Goal: Task Accomplishment & Management: Use online tool/utility

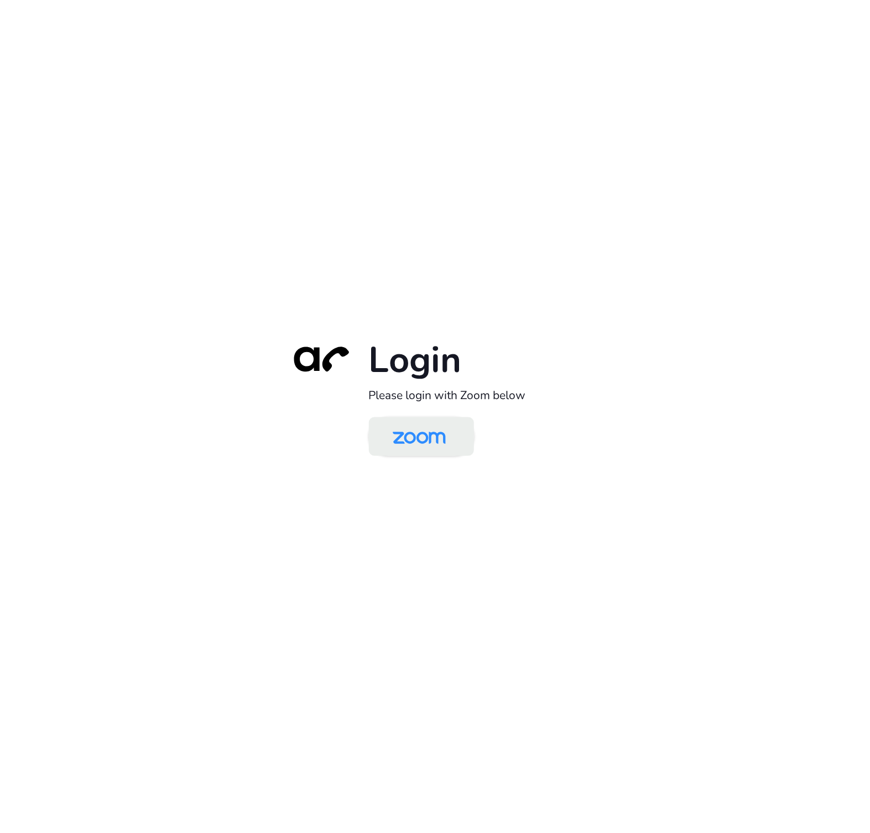
click at [410, 430] on img at bounding box center [419, 438] width 76 height 36
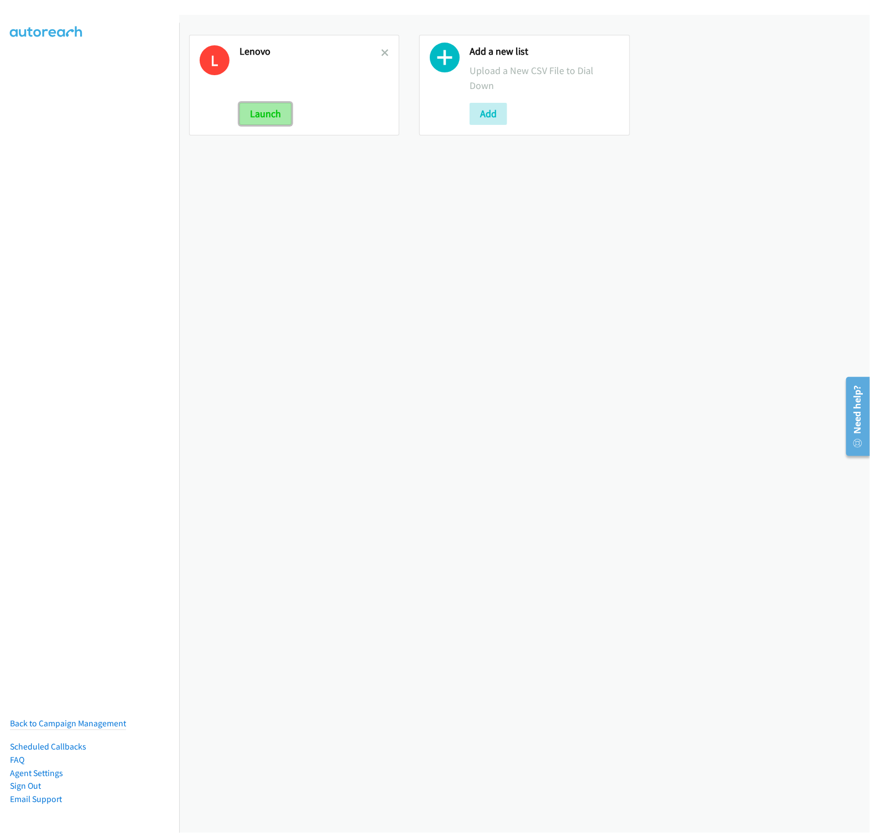
click at [274, 112] on button "Launch" at bounding box center [265, 114] width 52 height 22
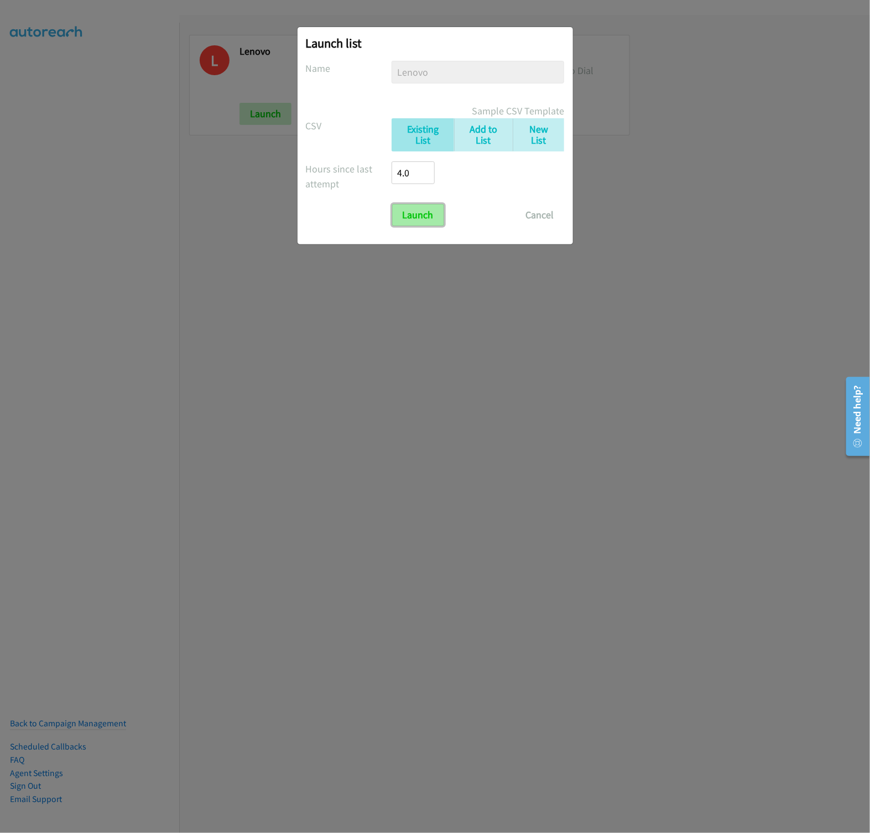
click at [437, 223] on input "Launch" at bounding box center [418, 215] width 52 height 22
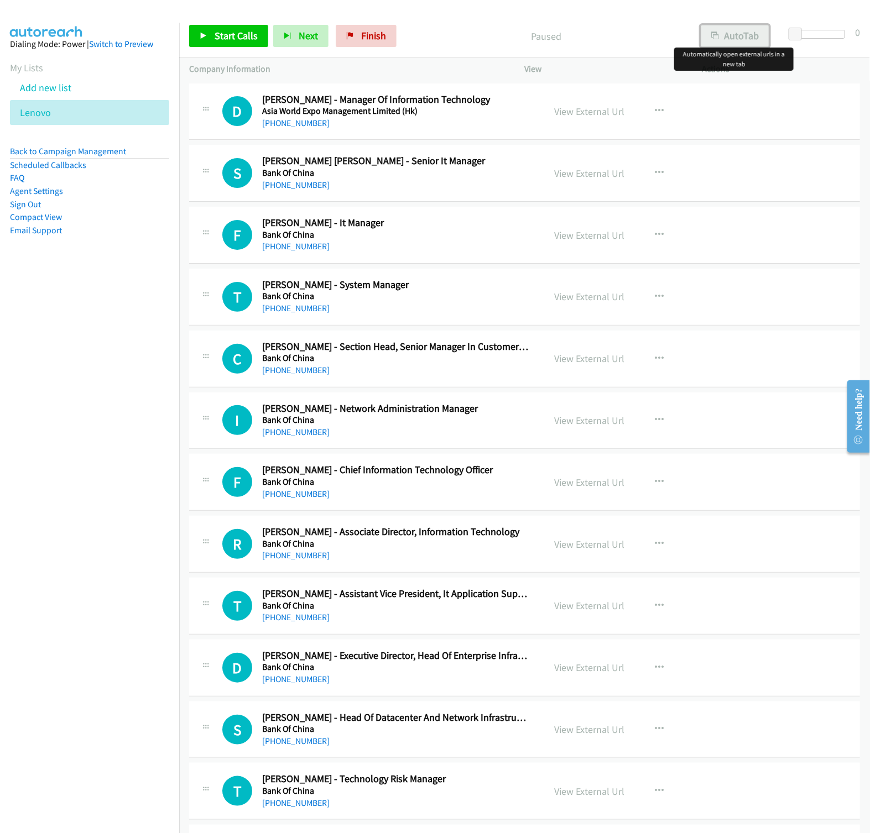
click at [745, 39] on button "AutoTab" at bounding box center [735, 36] width 69 height 22
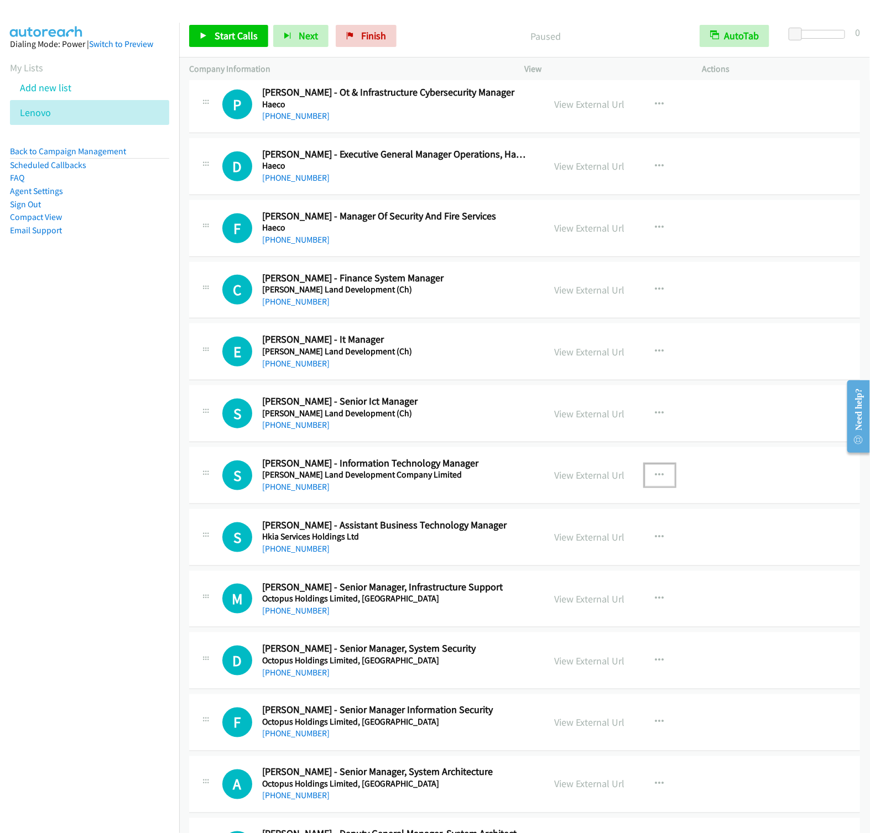
click at [658, 487] on button "button" at bounding box center [660, 476] width 30 height 22
click at [577, 559] on link "Start Calls Here" at bounding box center [600, 547] width 147 height 22
click at [232, 33] on span "Start Calls" at bounding box center [236, 35] width 43 height 13
click at [286, 35] on span "Next" at bounding box center [289, 35] width 19 height 13
click at [255, 25] on button "Next" at bounding box center [282, 36] width 55 height 22
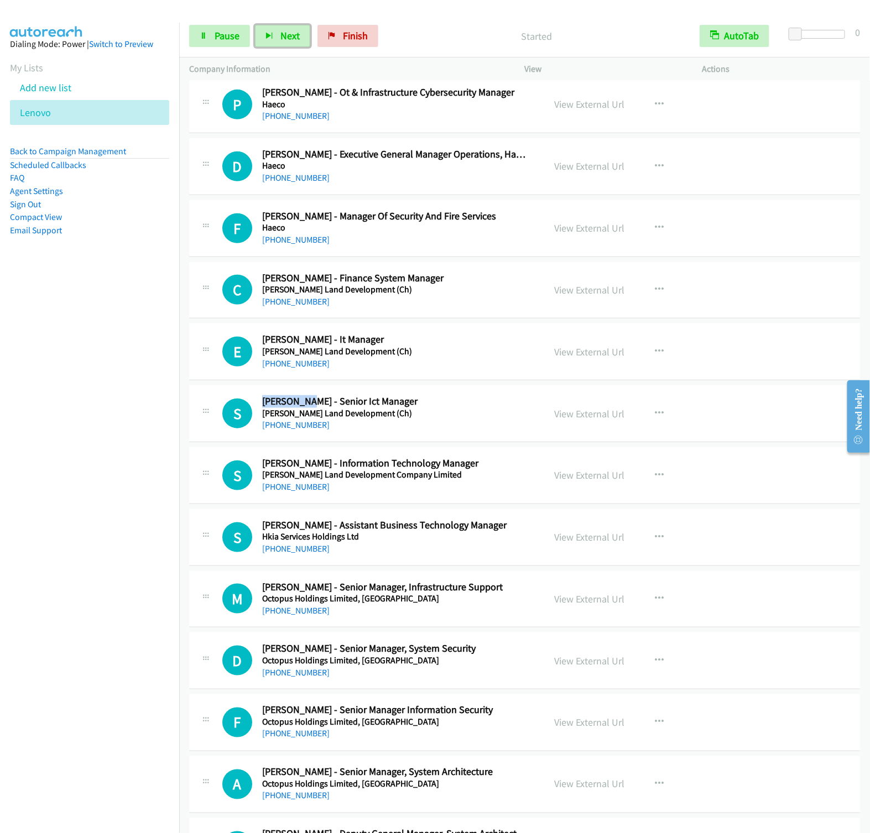
click at [255, 25] on button "Next" at bounding box center [282, 36] width 55 height 22
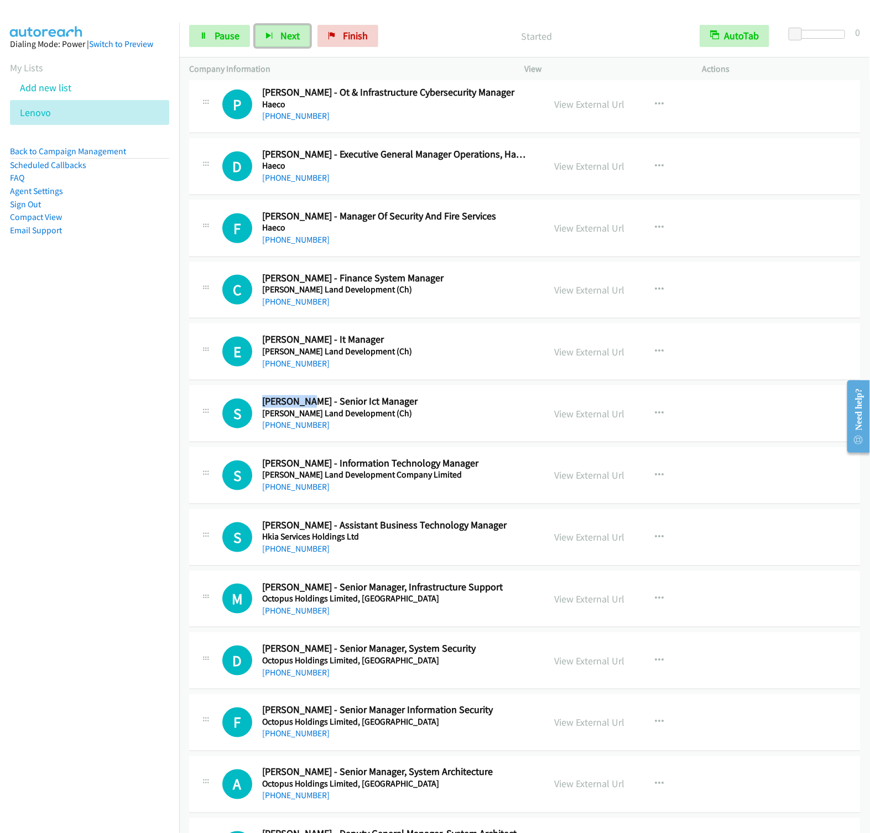
click at [255, 25] on button "Next" at bounding box center [282, 36] width 55 height 22
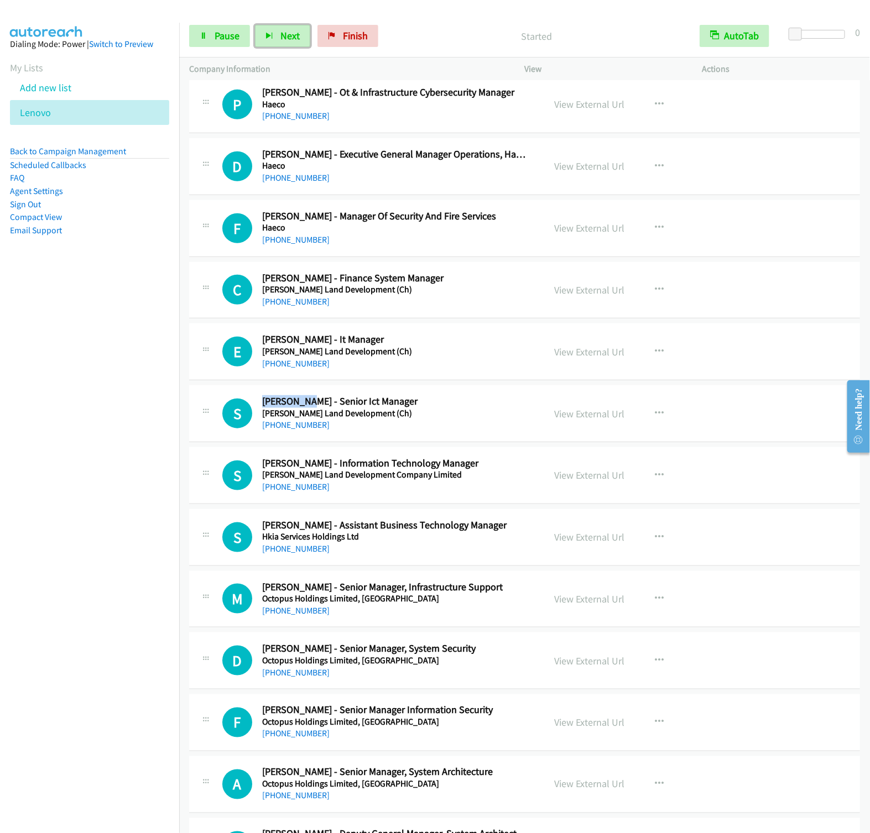
click at [255, 25] on button "Next" at bounding box center [282, 36] width 55 height 22
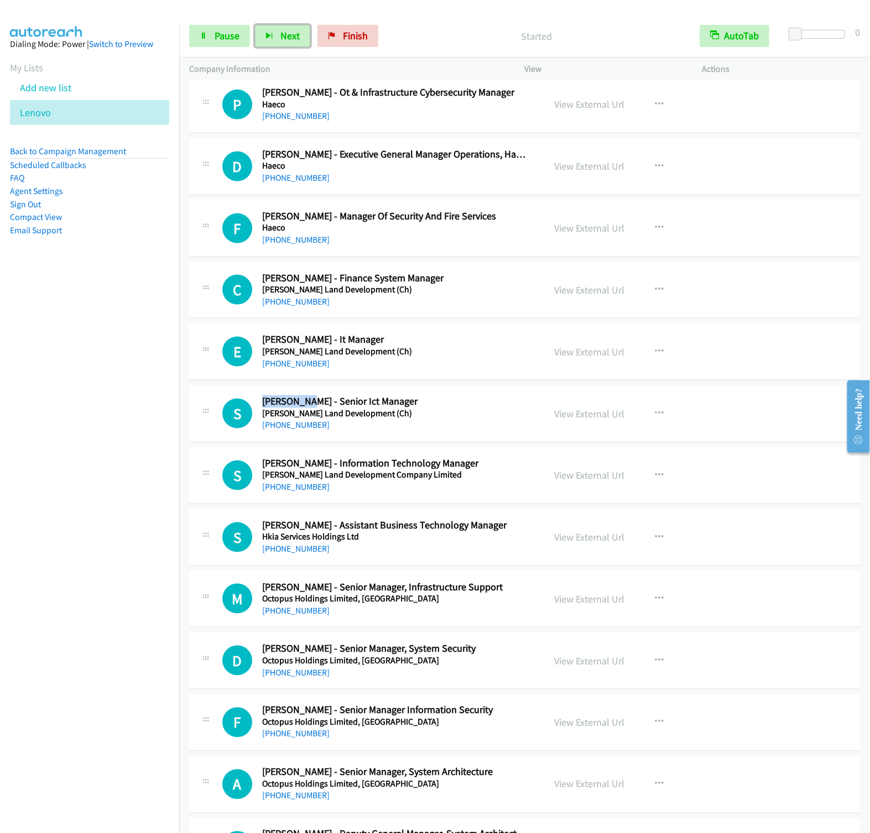
click at [255, 25] on button "Next" at bounding box center [282, 36] width 55 height 22
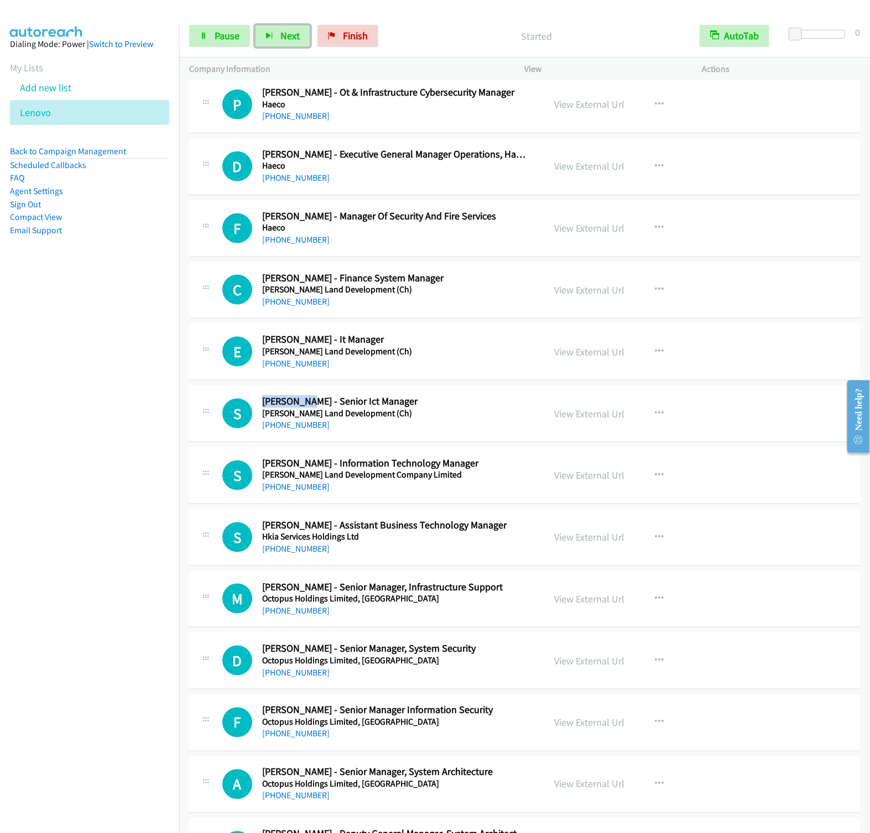
click at [255, 25] on button "Next" at bounding box center [282, 36] width 55 height 22
